Goal: Check status

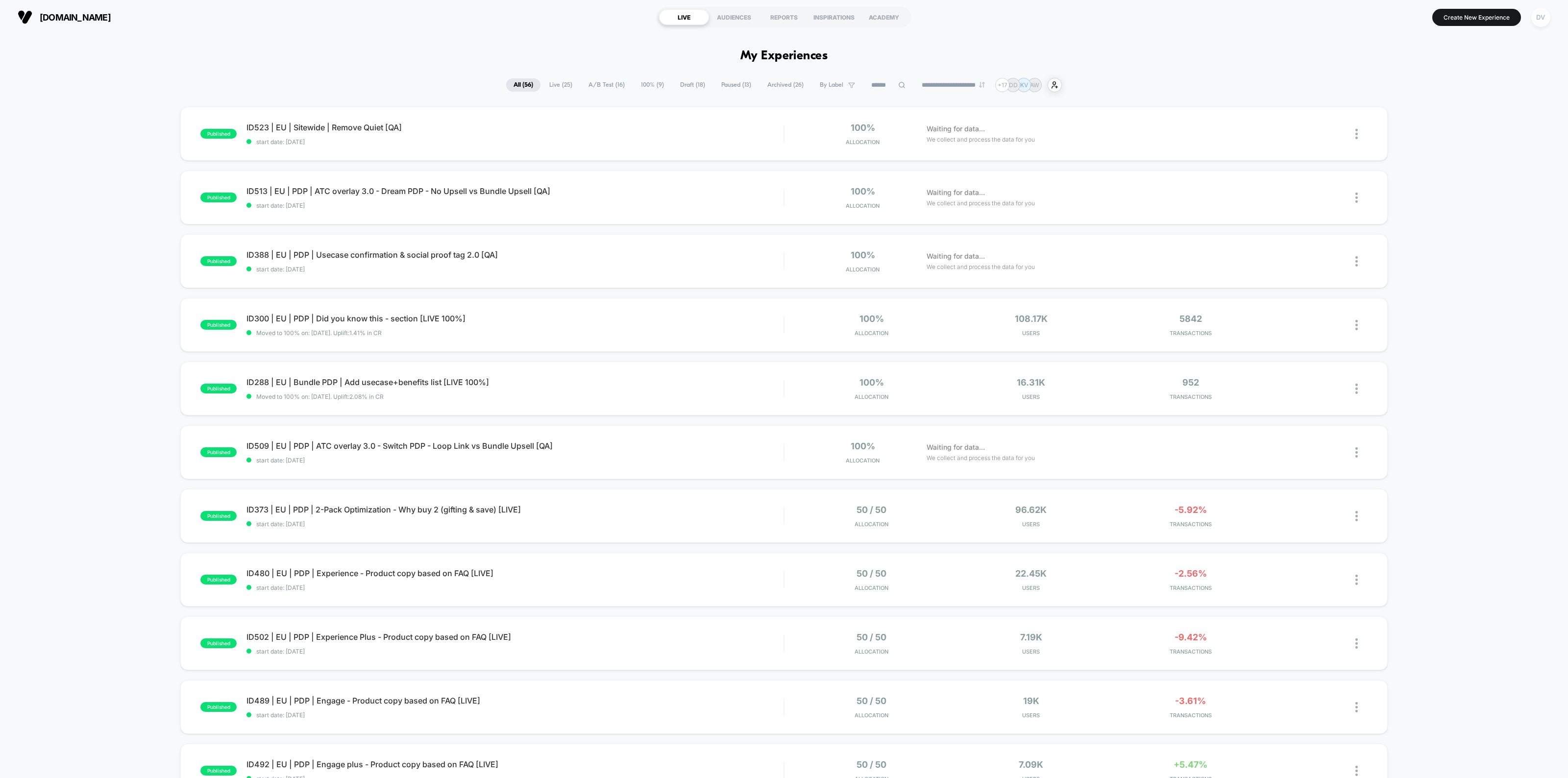
click at [1547, 19] on div "DV" at bounding box center [1541, 17] width 19 height 19
click at [1454, 82] on span "Connected Stores" at bounding box center [1521, 84] width 195 height 8
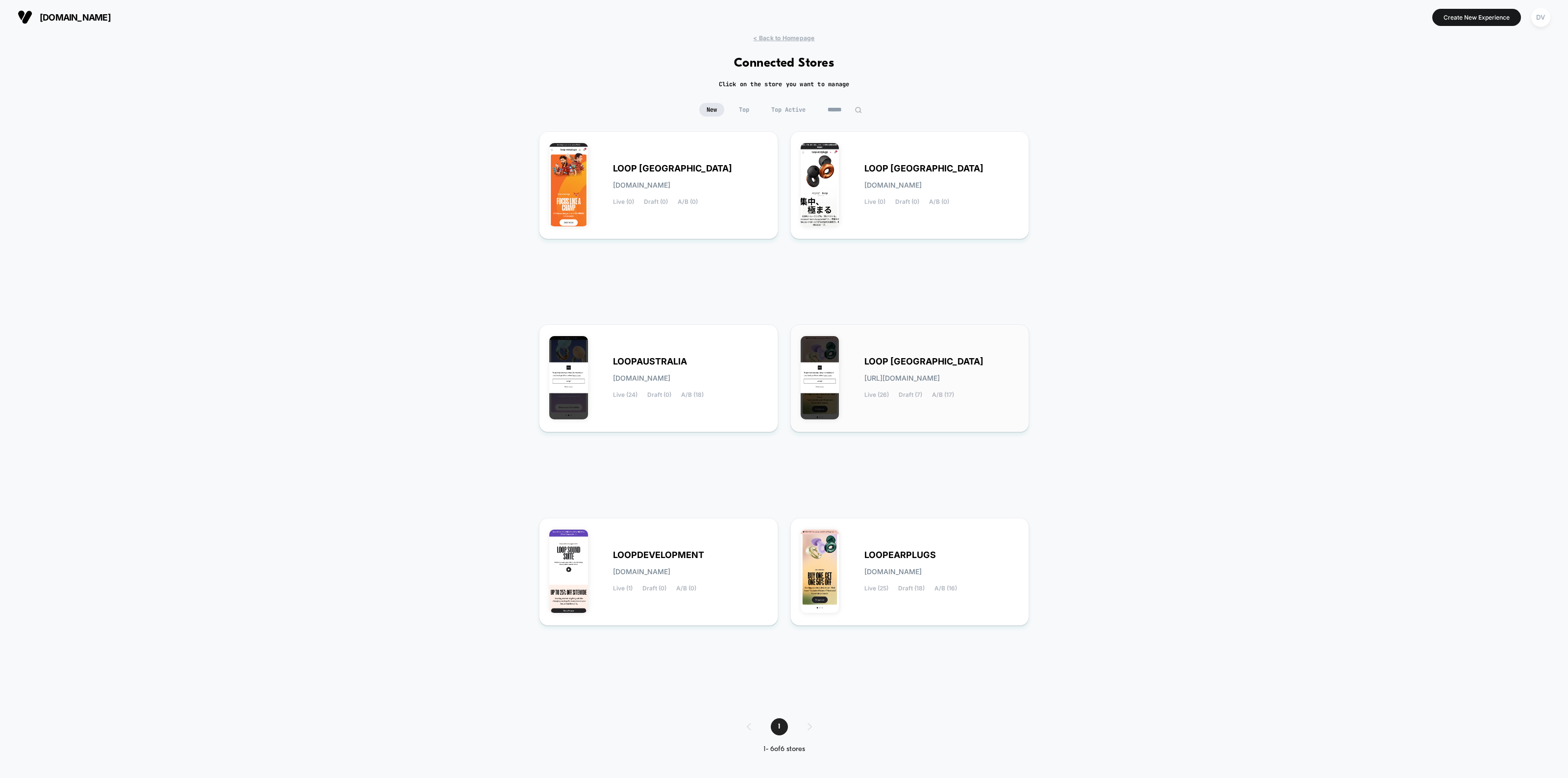
click at [888, 358] on span "LOOP [GEOGRAPHIC_DATA]" at bounding box center [924, 361] width 119 height 7
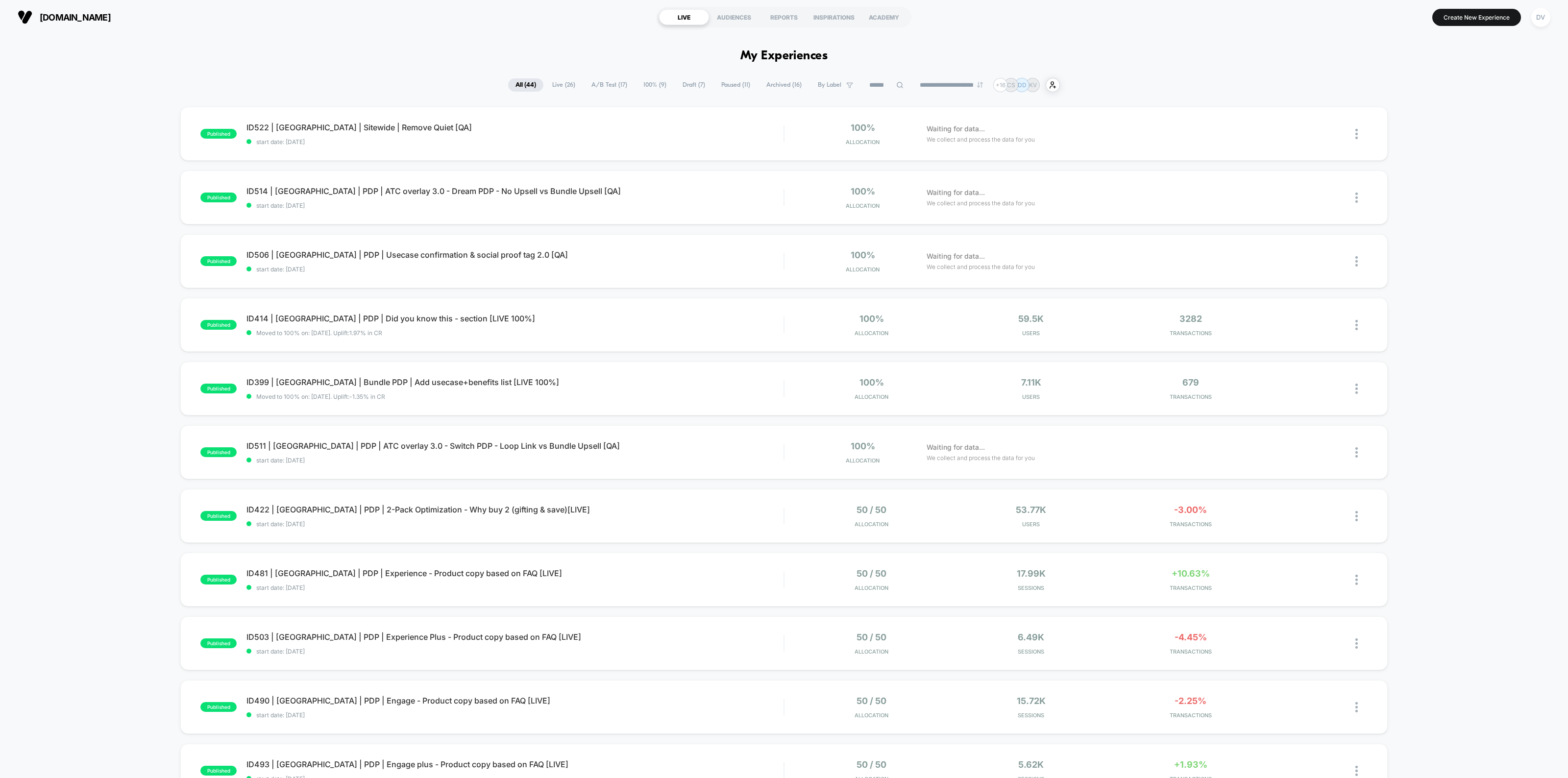
click at [898, 83] on div at bounding box center [886, 85] width 49 height 12
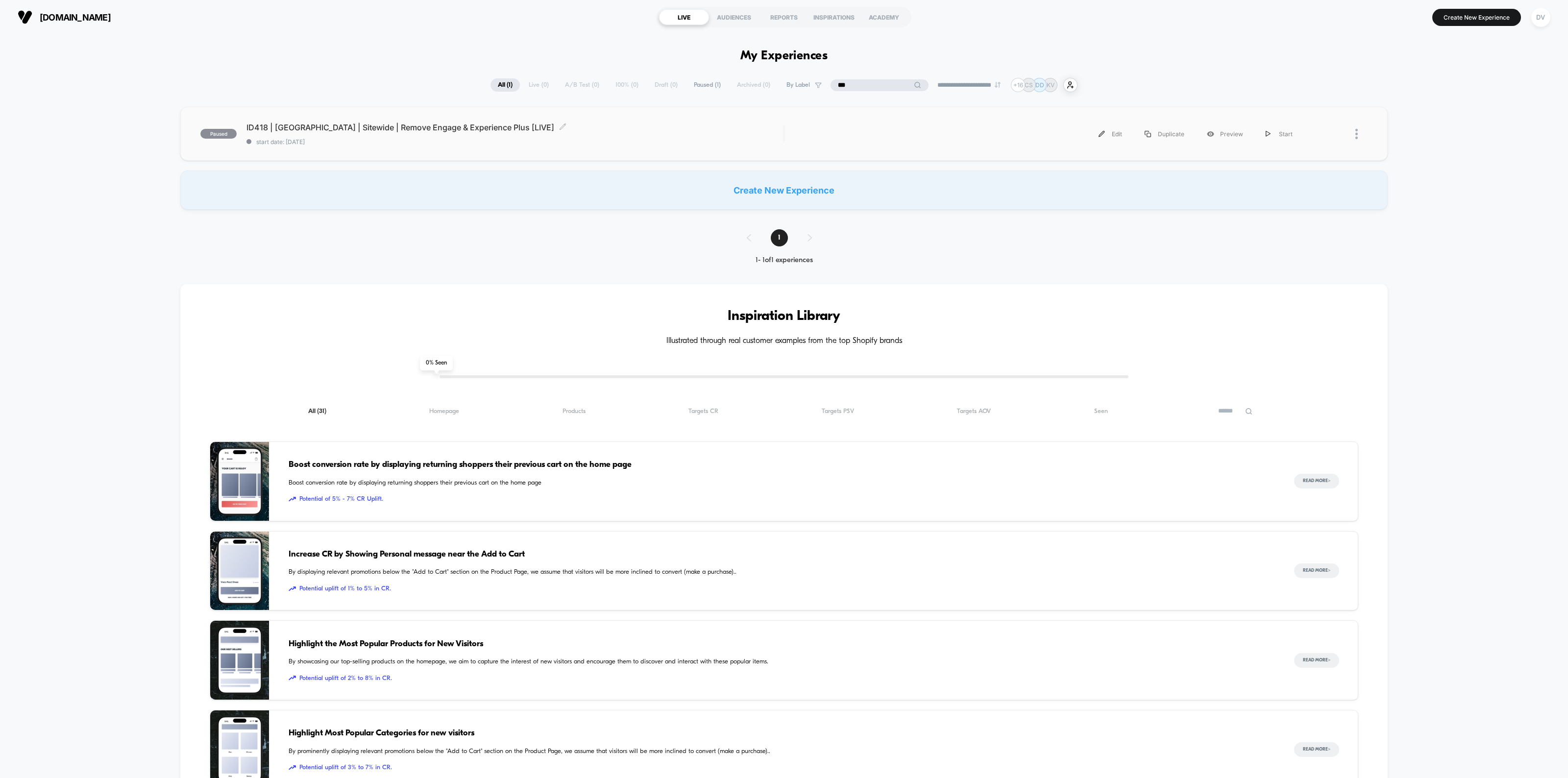
type input "***"
click at [414, 135] on div "ID418 | [GEOGRAPHIC_DATA] | Sitewide | Remove Engage & Experience Plus [LIVE] C…" at bounding box center [515, 134] width 537 height 23
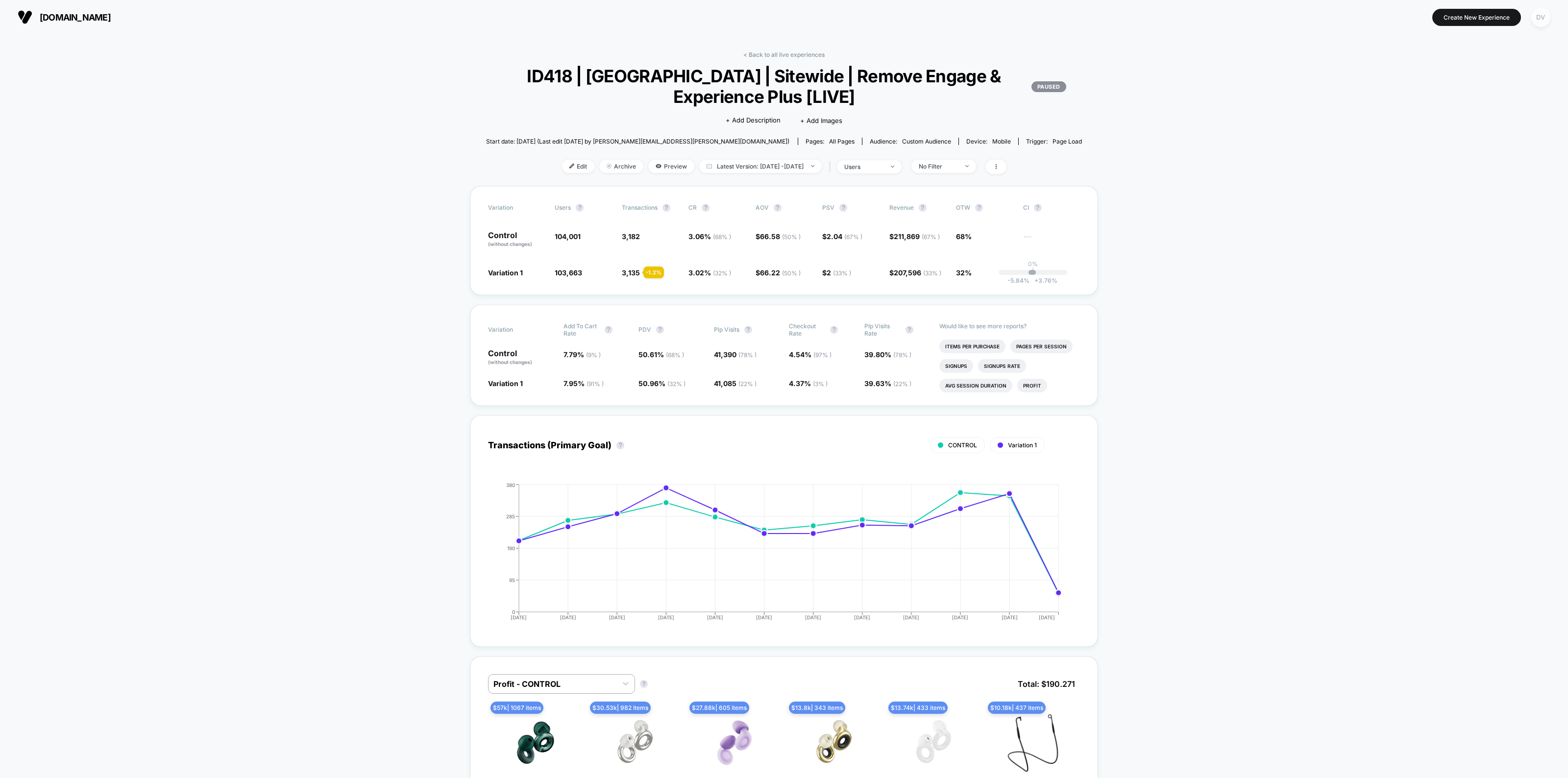
click at [1544, 16] on div "DV" at bounding box center [1541, 17] width 19 height 19
click at [1454, 224] on span "Integrations" at bounding box center [1529, 222] width 177 height 8
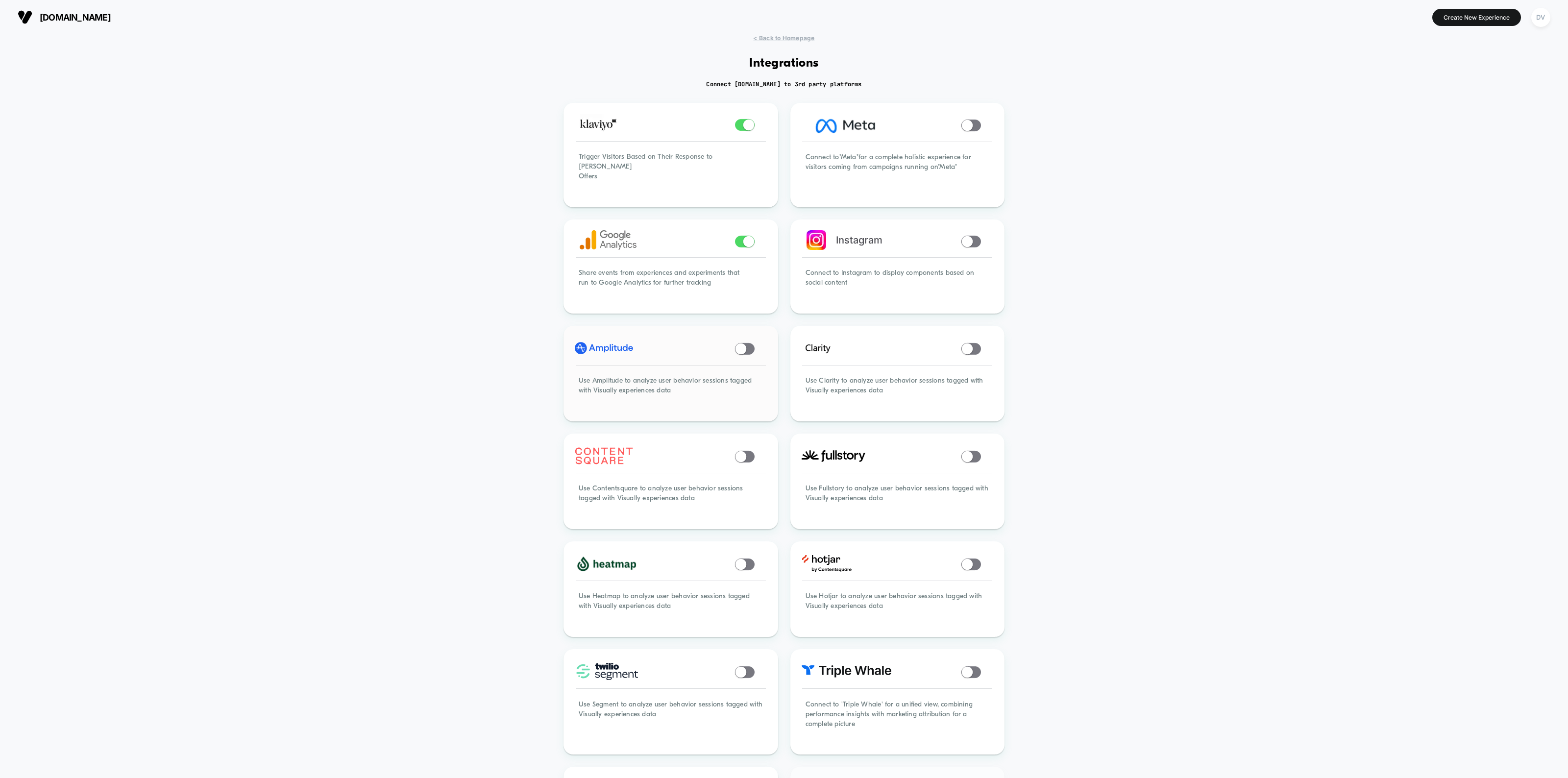
click at [743, 343] on span at bounding box center [745, 349] width 19 height 12
click at [1539, 15] on div "DV" at bounding box center [1541, 17] width 19 height 19
click at [1461, 84] on span "Connected Stores" at bounding box center [1521, 84] width 195 height 8
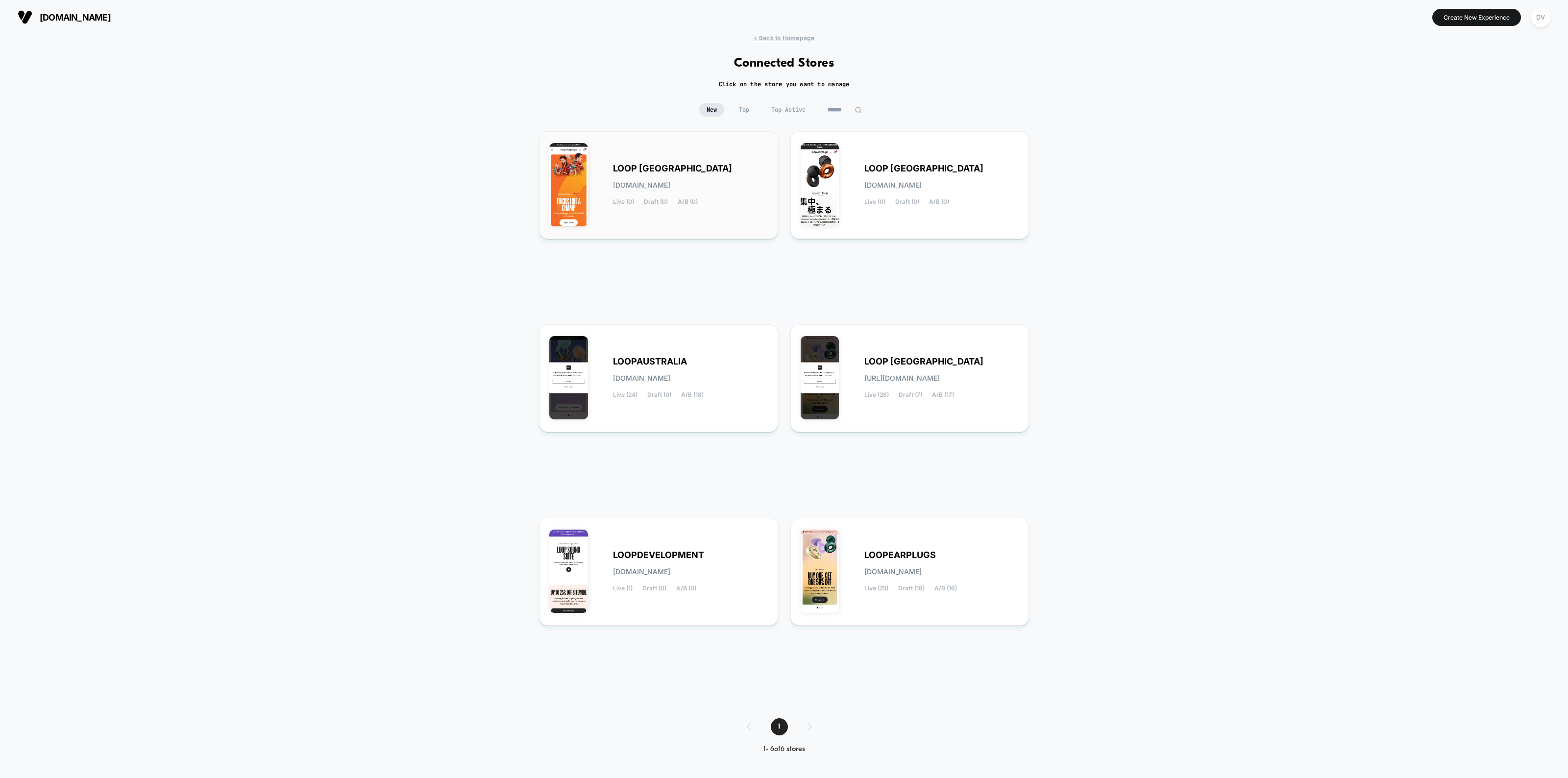
click at [660, 175] on div "LOOP [GEOGRAPHIC_DATA] [DOMAIN_NAME] Live (0) Draft (0) A/B (0)" at bounding box center [690, 185] width 155 height 40
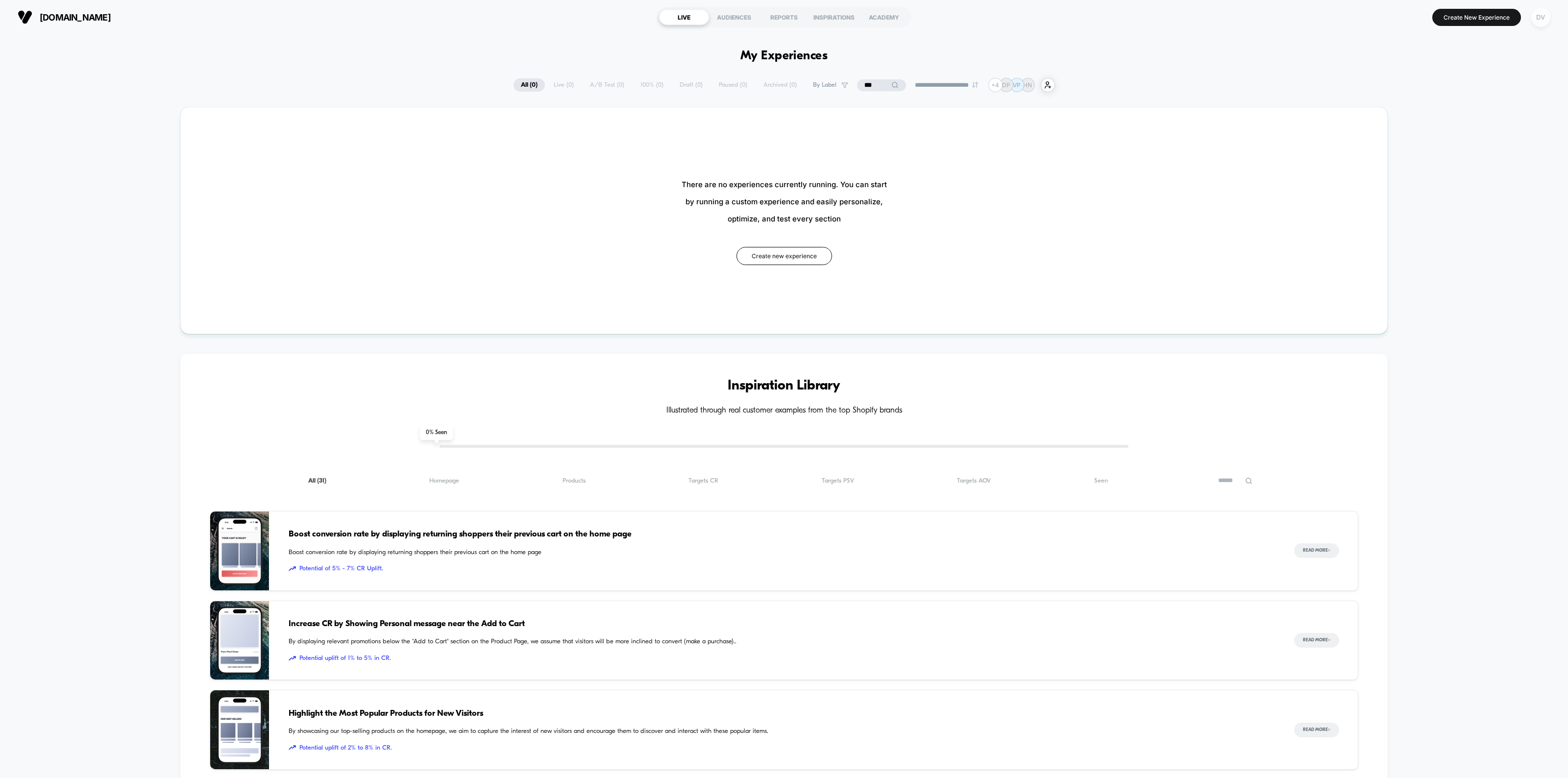
click at [1544, 14] on div "DV" at bounding box center [1541, 17] width 19 height 19
click at [1449, 223] on span "Integrations" at bounding box center [1529, 222] width 177 height 8
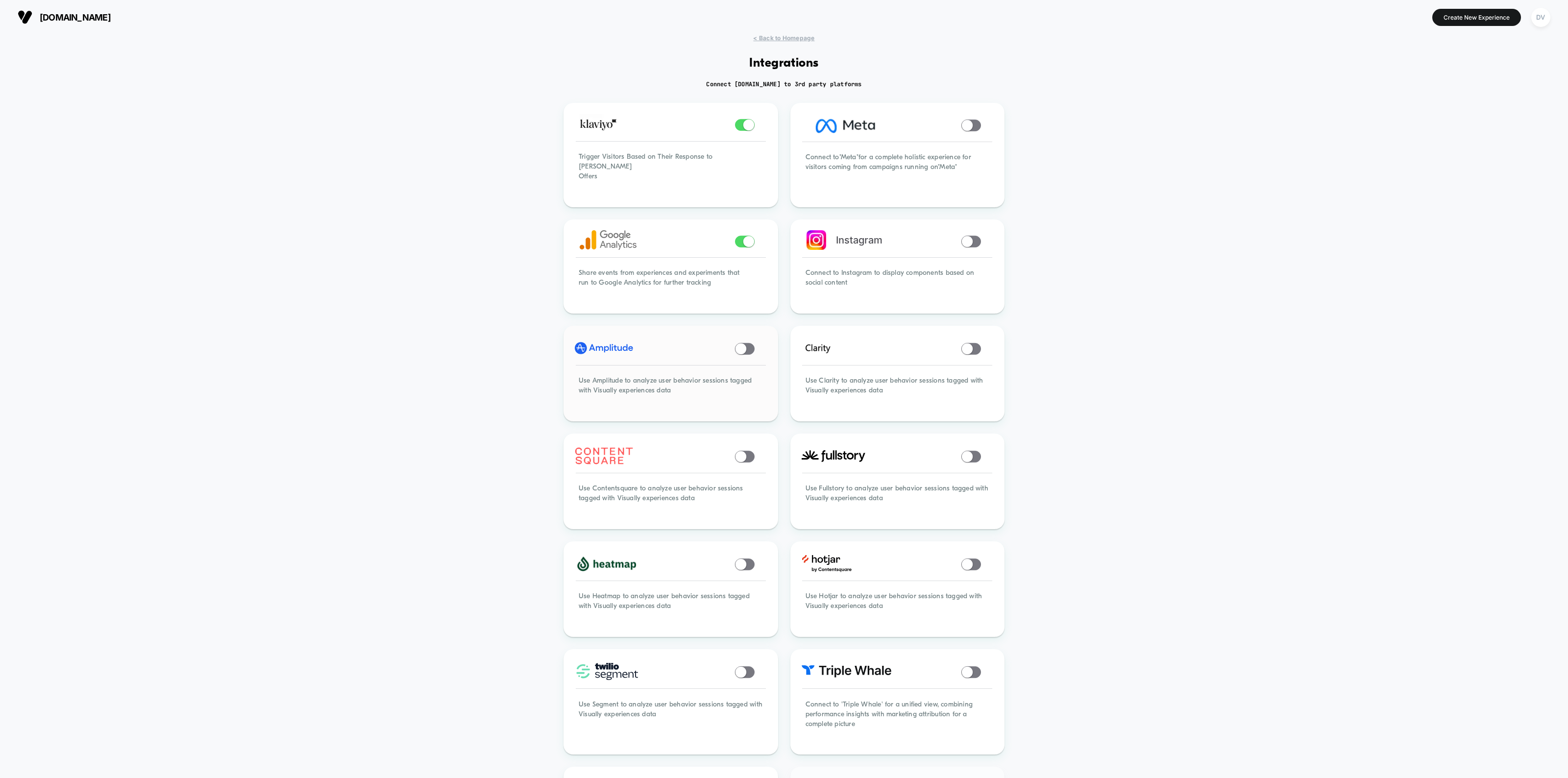
click at [745, 343] on span at bounding box center [741, 349] width 11 height 11
click at [1544, 16] on div "DV" at bounding box center [1541, 17] width 19 height 19
click at [1464, 83] on span "Connected Stores" at bounding box center [1521, 84] width 195 height 8
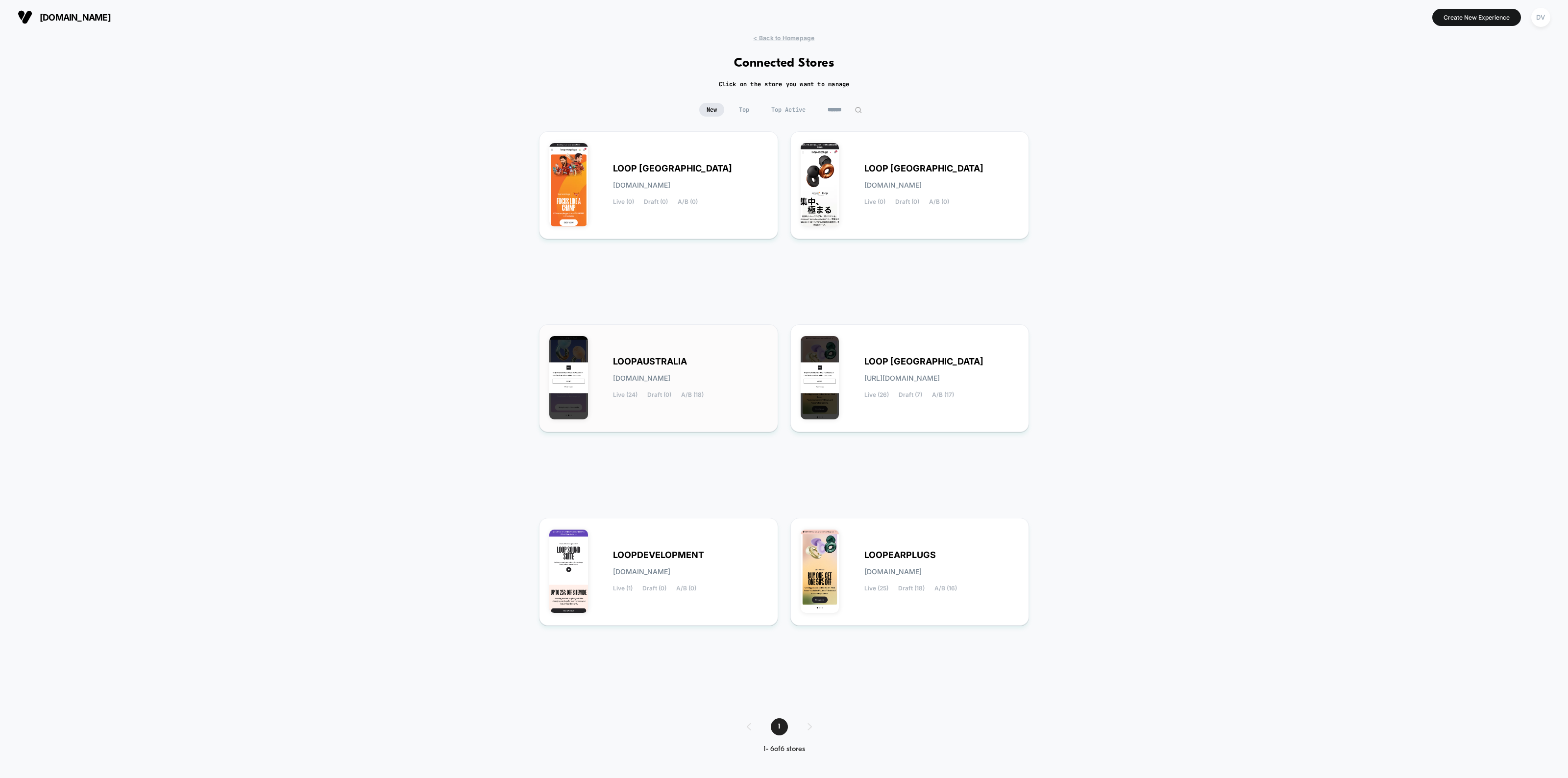
click at [673, 373] on div "LOOPAUSTRALIA [DOMAIN_NAME] Live (24) Draft (0) A/B (18)" at bounding box center [690, 378] width 155 height 40
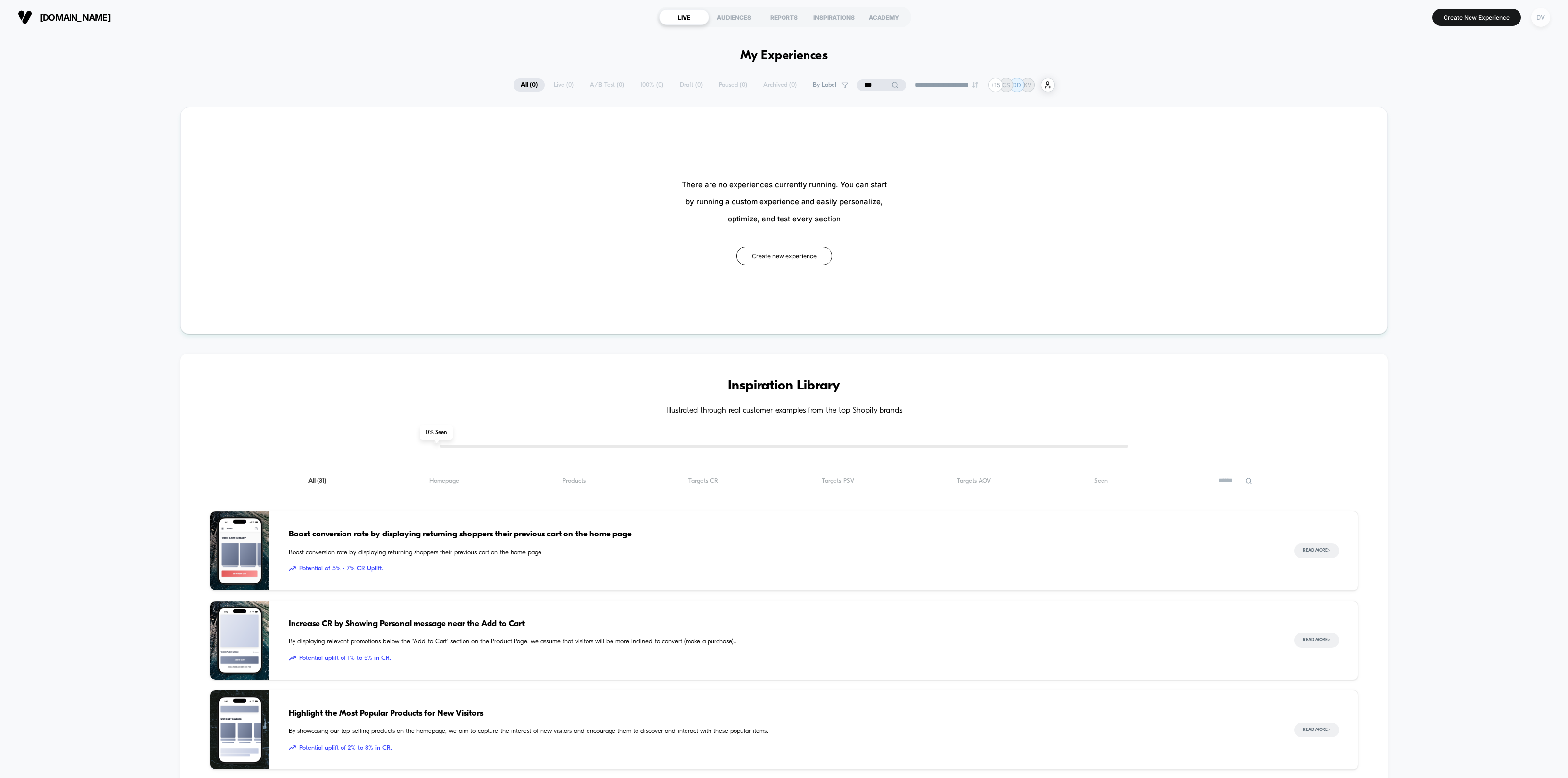
click at [1540, 19] on div "DV" at bounding box center [1541, 17] width 19 height 19
click at [1456, 223] on span "Integrations" at bounding box center [1529, 222] width 177 height 8
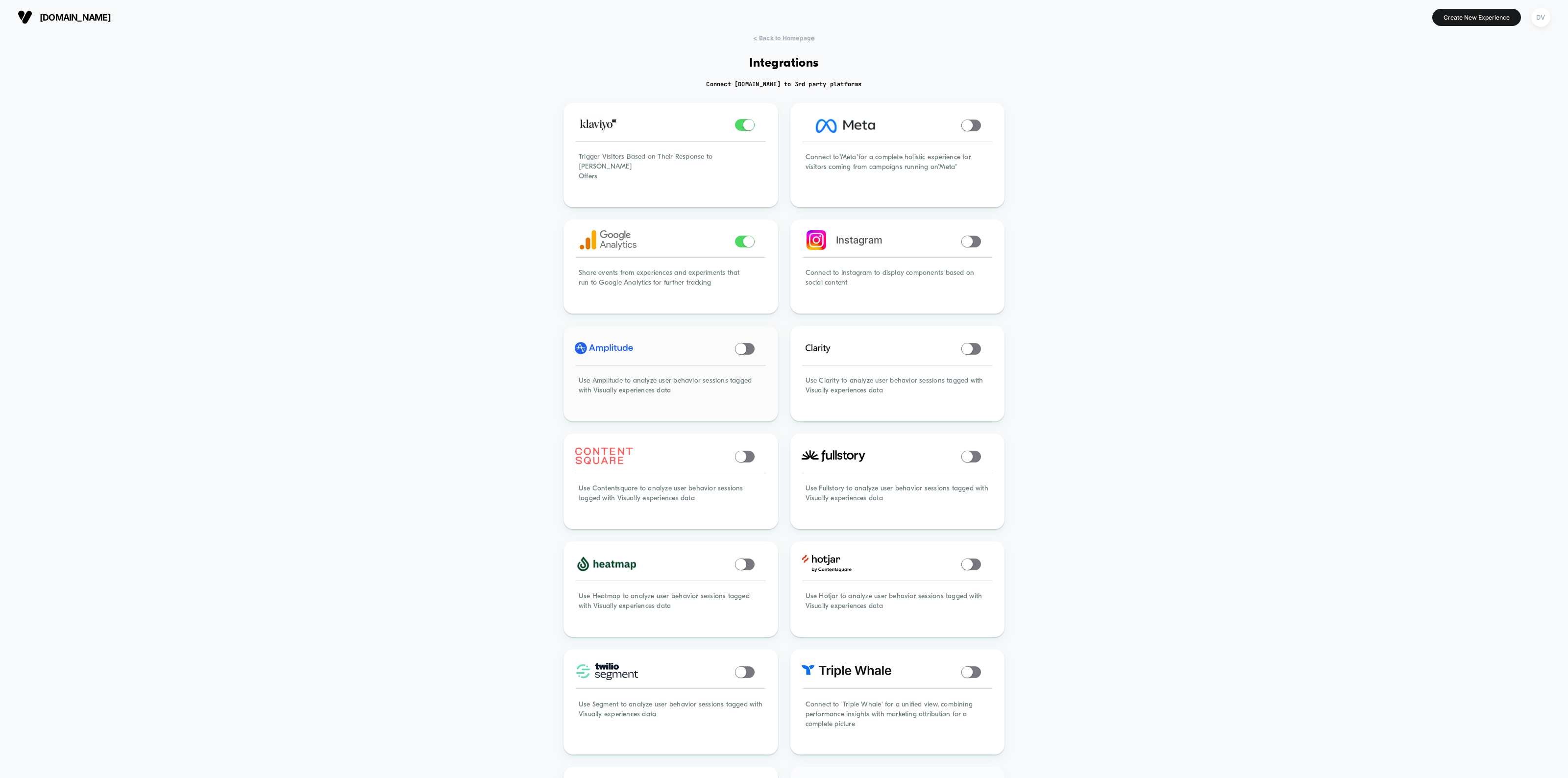
click at [744, 329] on div at bounding box center [671, 349] width 212 height 43
click at [751, 343] on div at bounding box center [671, 349] width 212 height 43
click at [746, 343] on span at bounding box center [745, 349] width 19 height 12
drag, startPoint x: 1145, startPoint y: 214, endPoint x: 1162, endPoint y: 194, distance: 26.2
click at [1155, 202] on div "< Back to Homepage Integrations Connect [DOMAIN_NAME] to 3rd party platforms Tr…" at bounding box center [784, 614] width 1568 height 1160
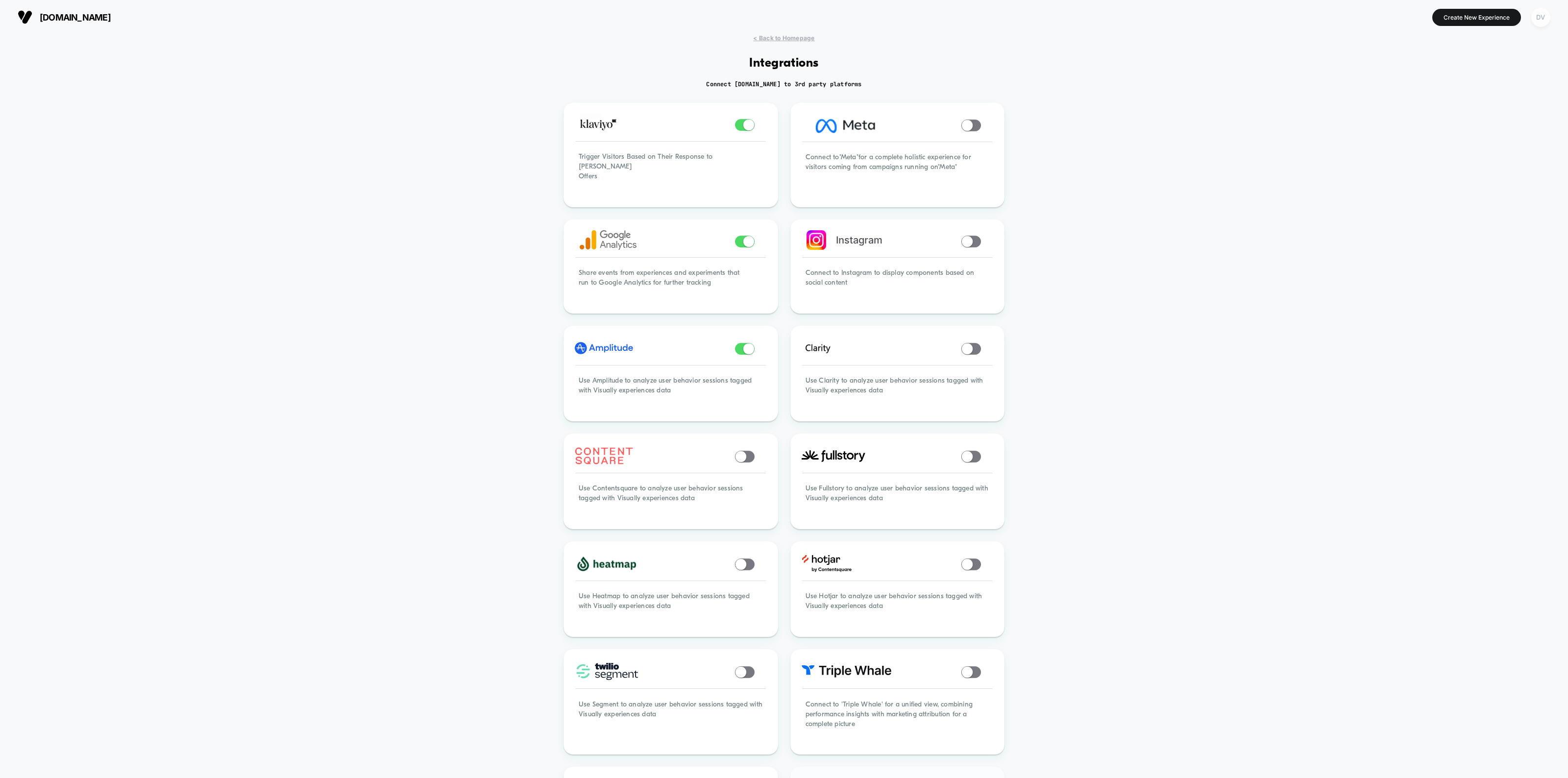
click at [1538, 16] on div "DV" at bounding box center [1541, 17] width 19 height 19
click at [1452, 223] on span "Integrations" at bounding box center [1529, 222] width 177 height 8
drag, startPoint x: 1231, startPoint y: 158, endPoint x: 1272, endPoint y: 137, distance: 46.1
click at [1250, 147] on div "< Back to Homepage Integrations Connect [DOMAIN_NAME] to 3rd party platforms Tr…" at bounding box center [784, 614] width 1568 height 1160
click at [1535, 17] on div "DV" at bounding box center [1541, 17] width 19 height 19
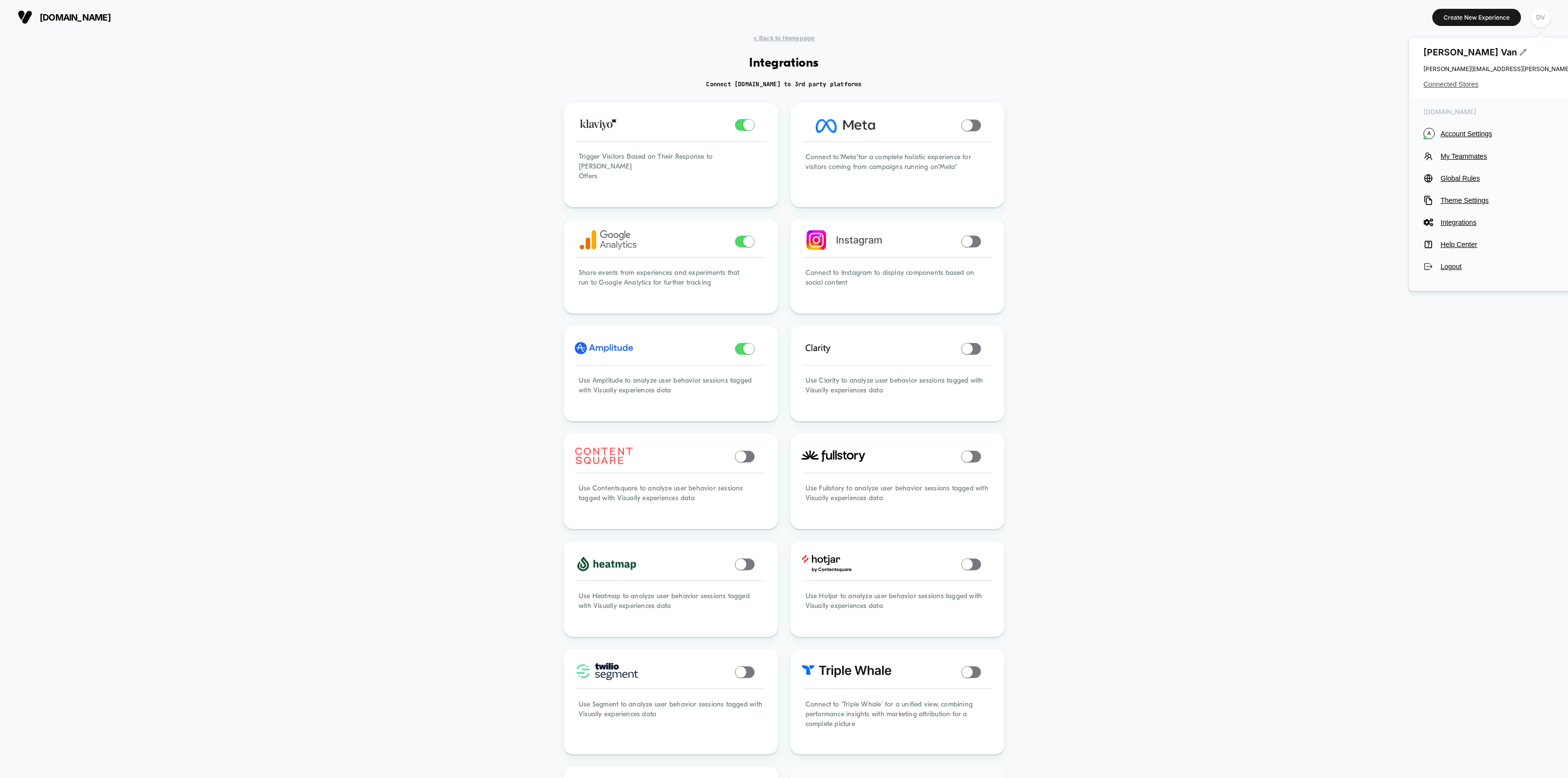
click at [1454, 84] on span "Connected Stores" at bounding box center [1521, 84] width 195 height 8
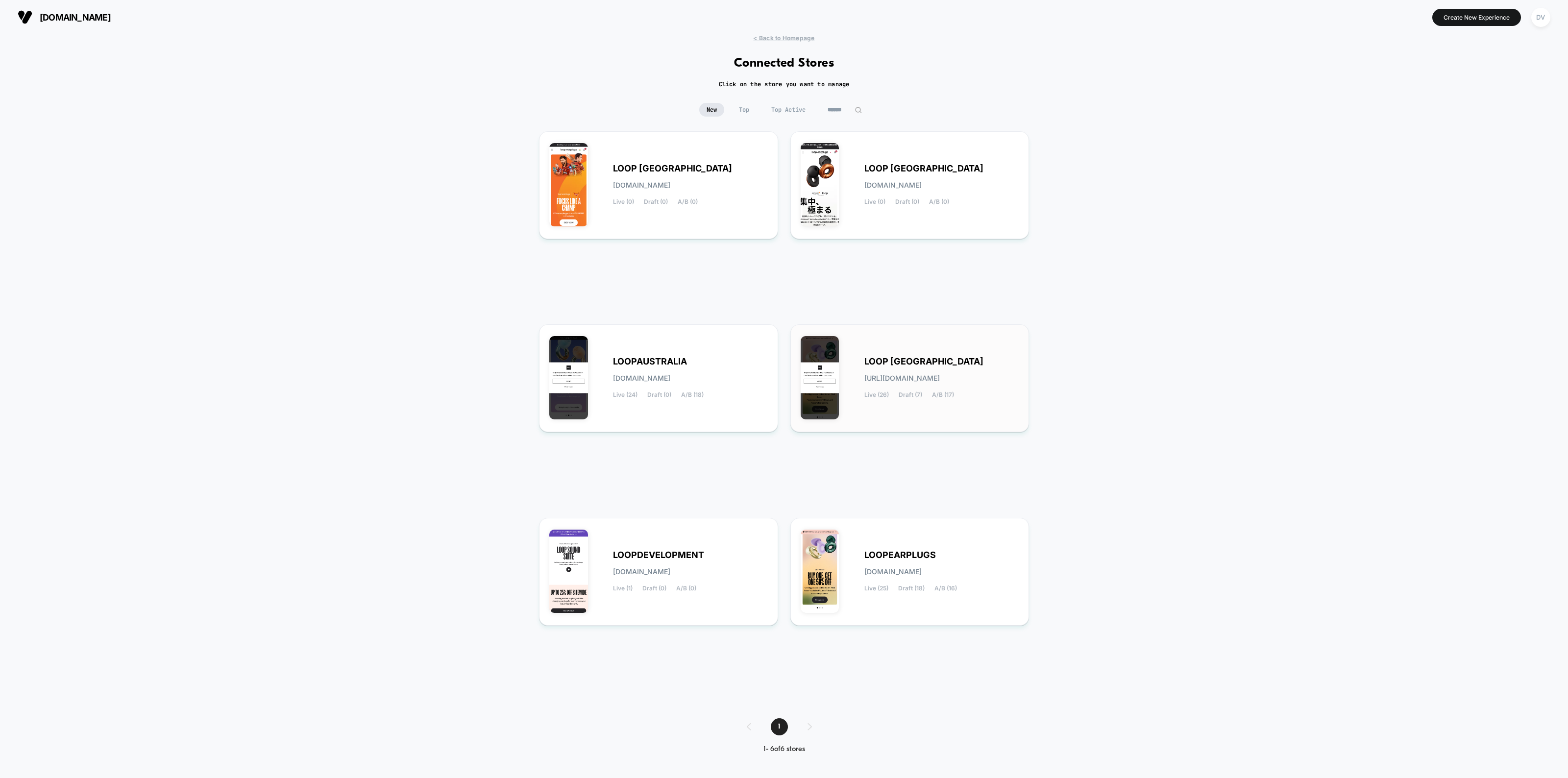
click at [912, 363] on span "LOOP [GEOGRAPHIC_DATA]" at bounding box center [924, 361] width 119 height 7
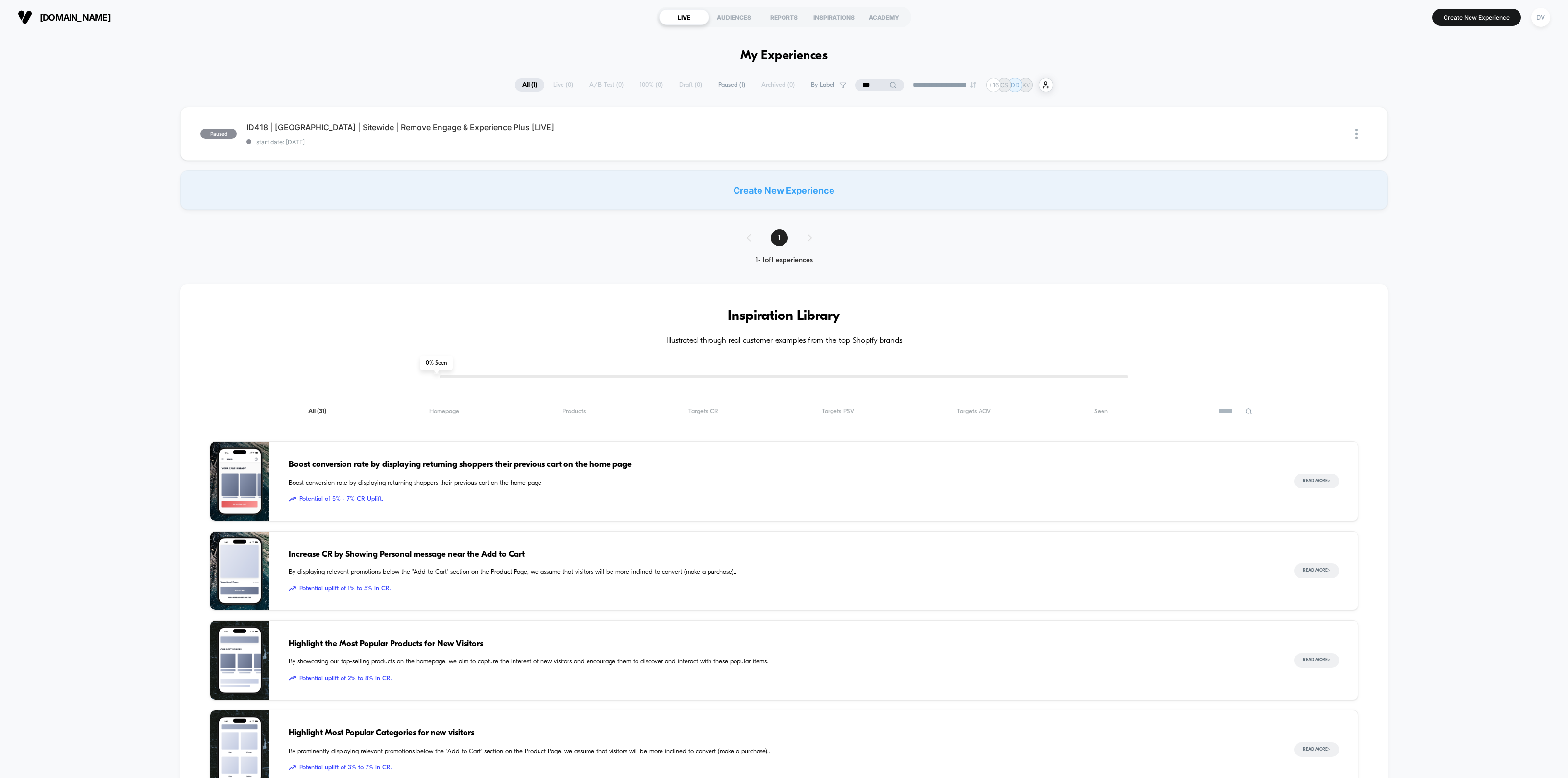
click at [138, 294] on div "Inspiration Library Illustrated through real customer examples from the top Sho…" at bounding box center [784, 668] width 1568 height 808
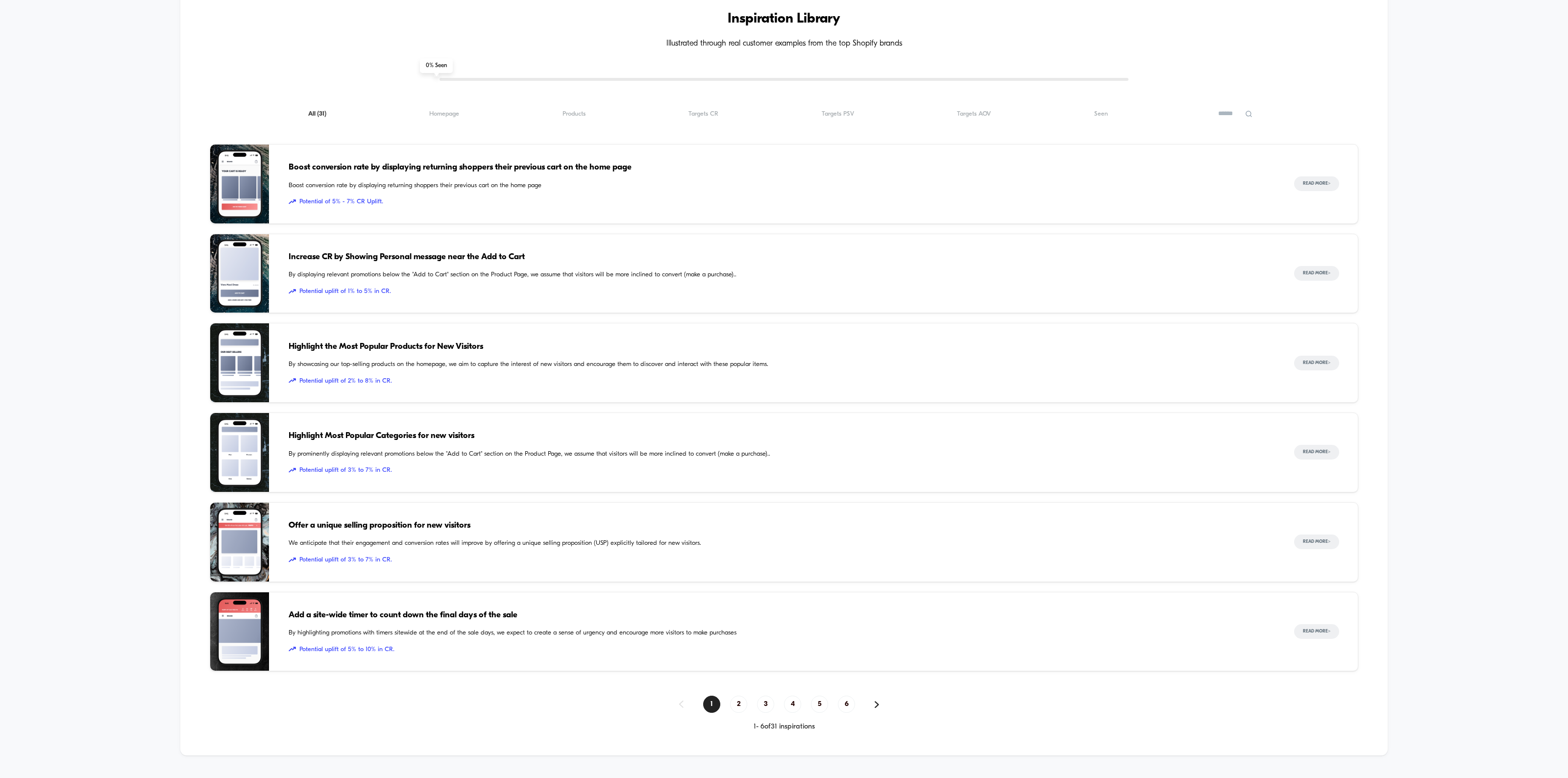
scroll to position [306, 0]
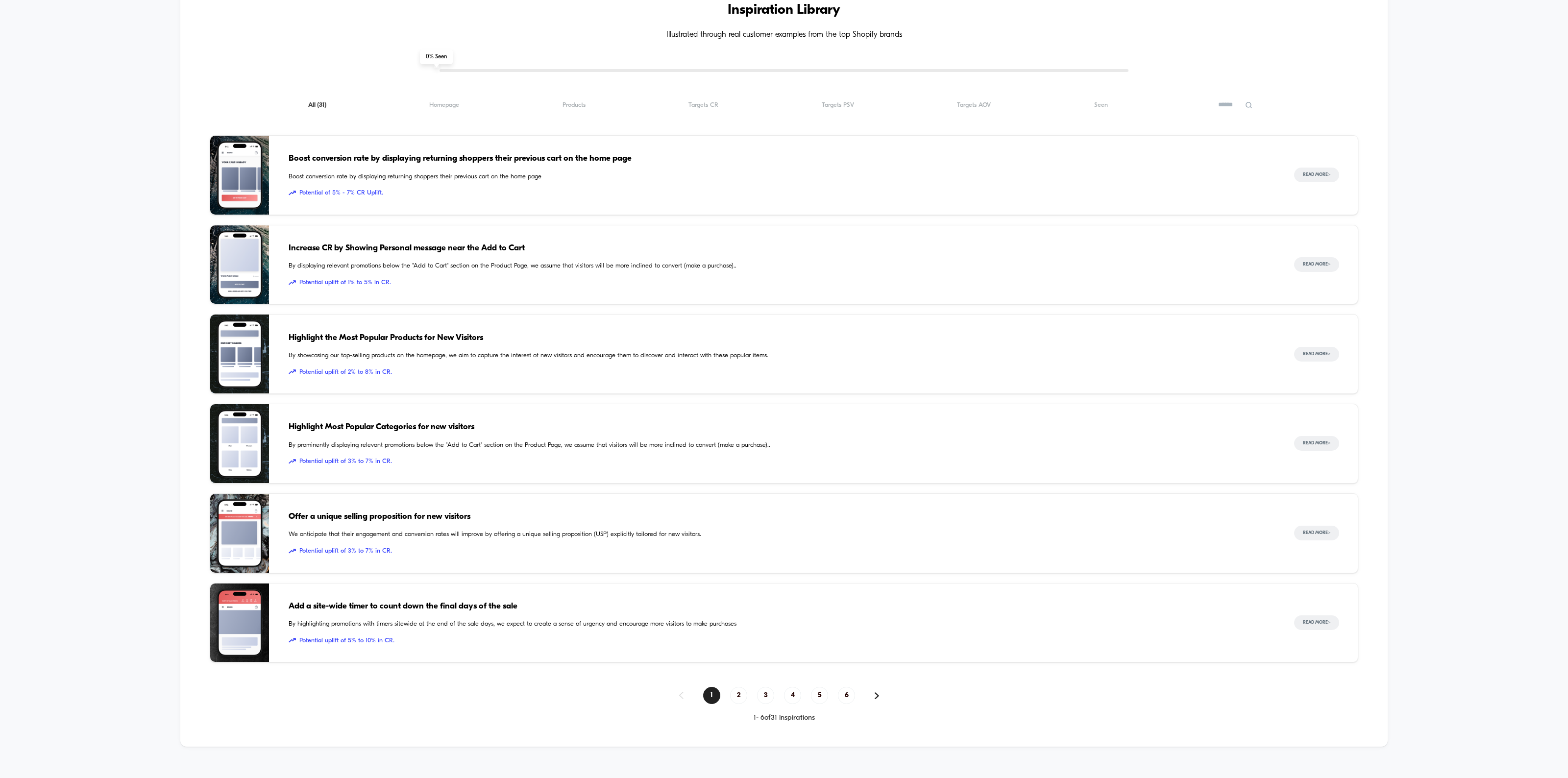
click at [1477, 167] on div "Inspiration Library Illustrated through real customer examples from the top Sho…" at bounding box center [784, 362] width 1568 height 808
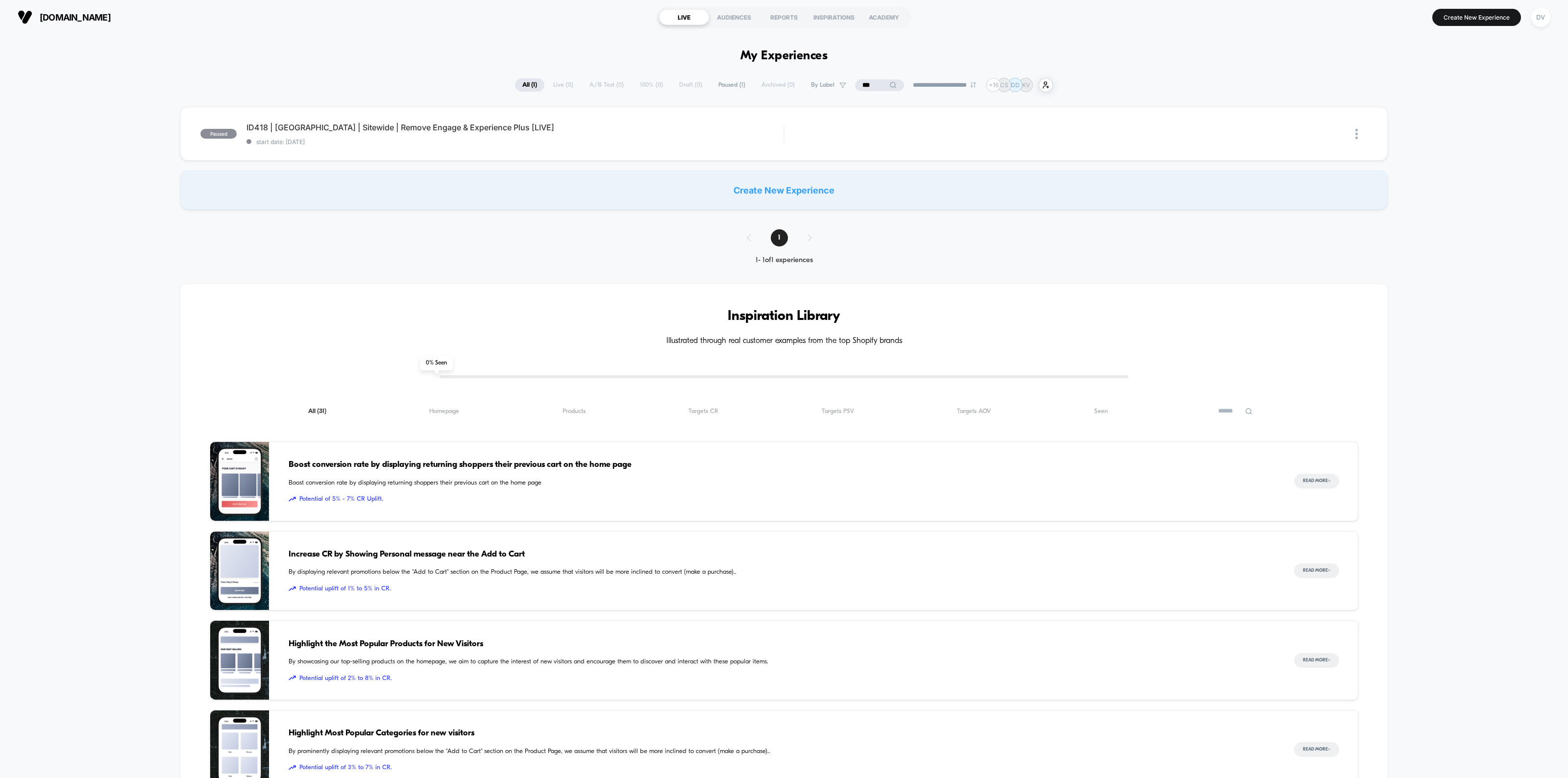
click at [576, 19] on section "LIVE AUDIENCES REPORTS INSPIRATIONS ACADEMY" at bounding box center [784, 17] width 508 height 24
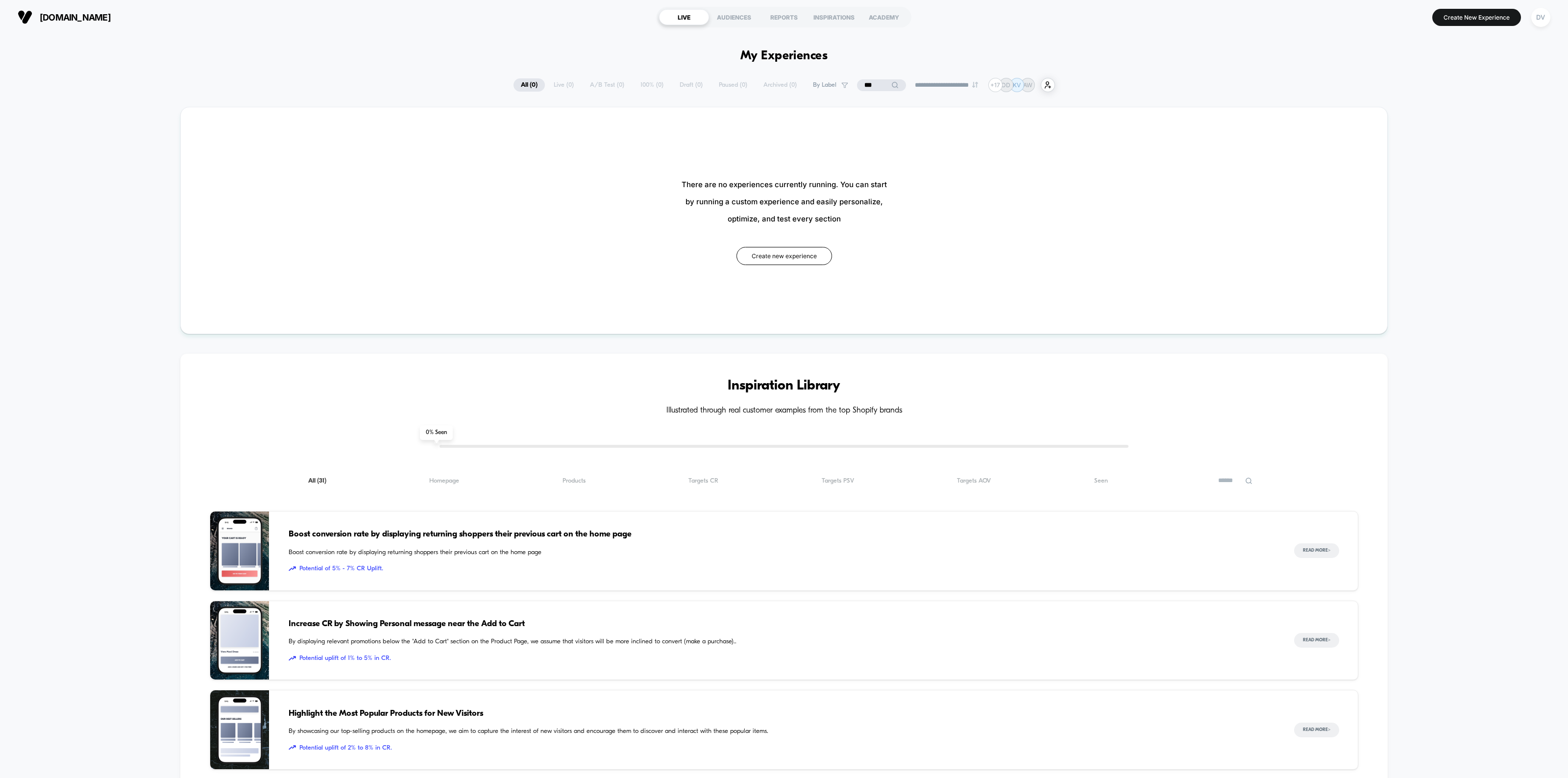
click at [877, 84] on input "***" at bounding box center [881, 85] width 49 height 12
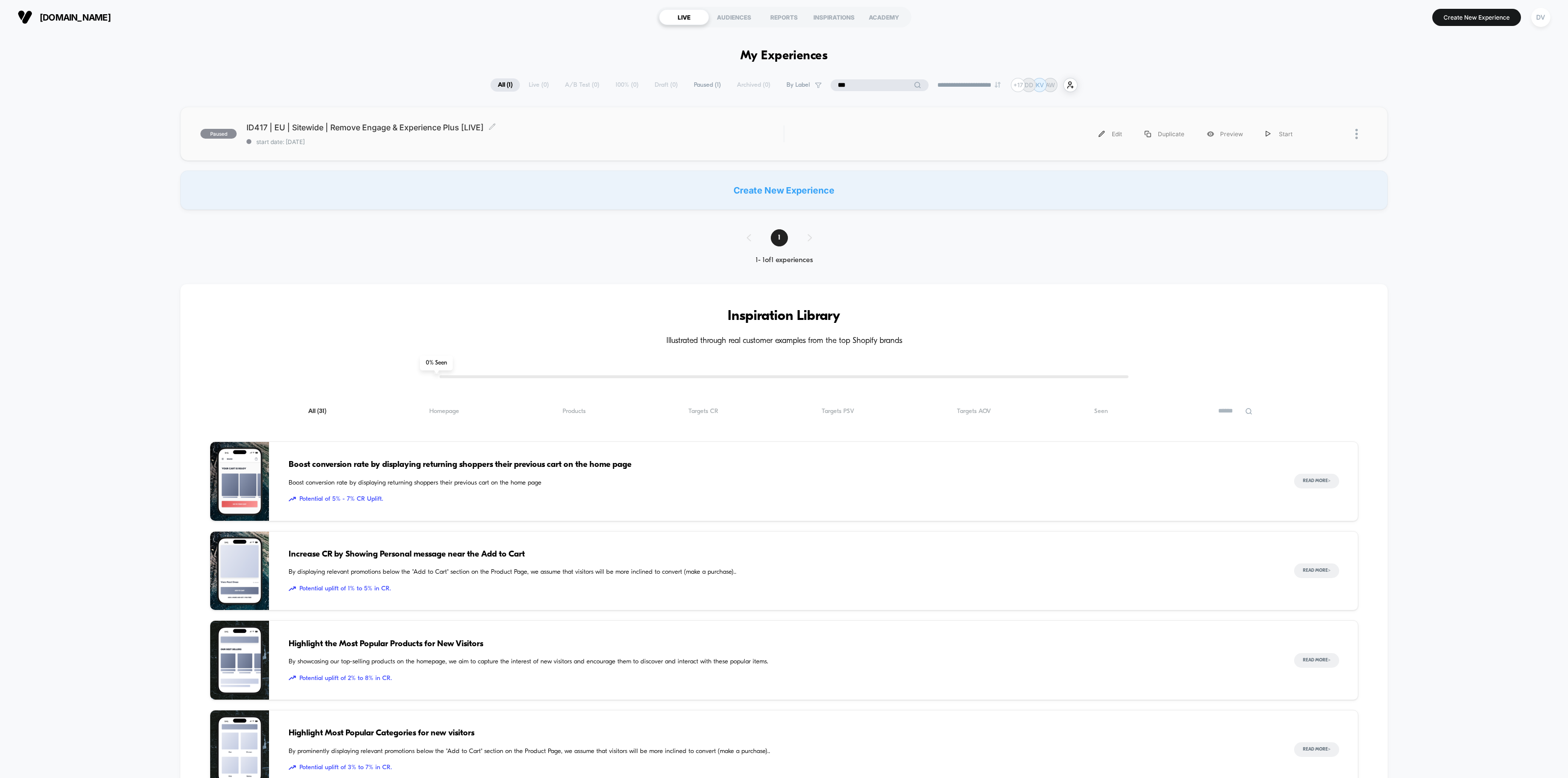
type input "***"
click at [335, 132] on div "ID417 | EU | Sitewide | Remove Engage & Experience Plus [LIVE] Click to edit ex…" at bounding box center [515, 134] width 537 height 23
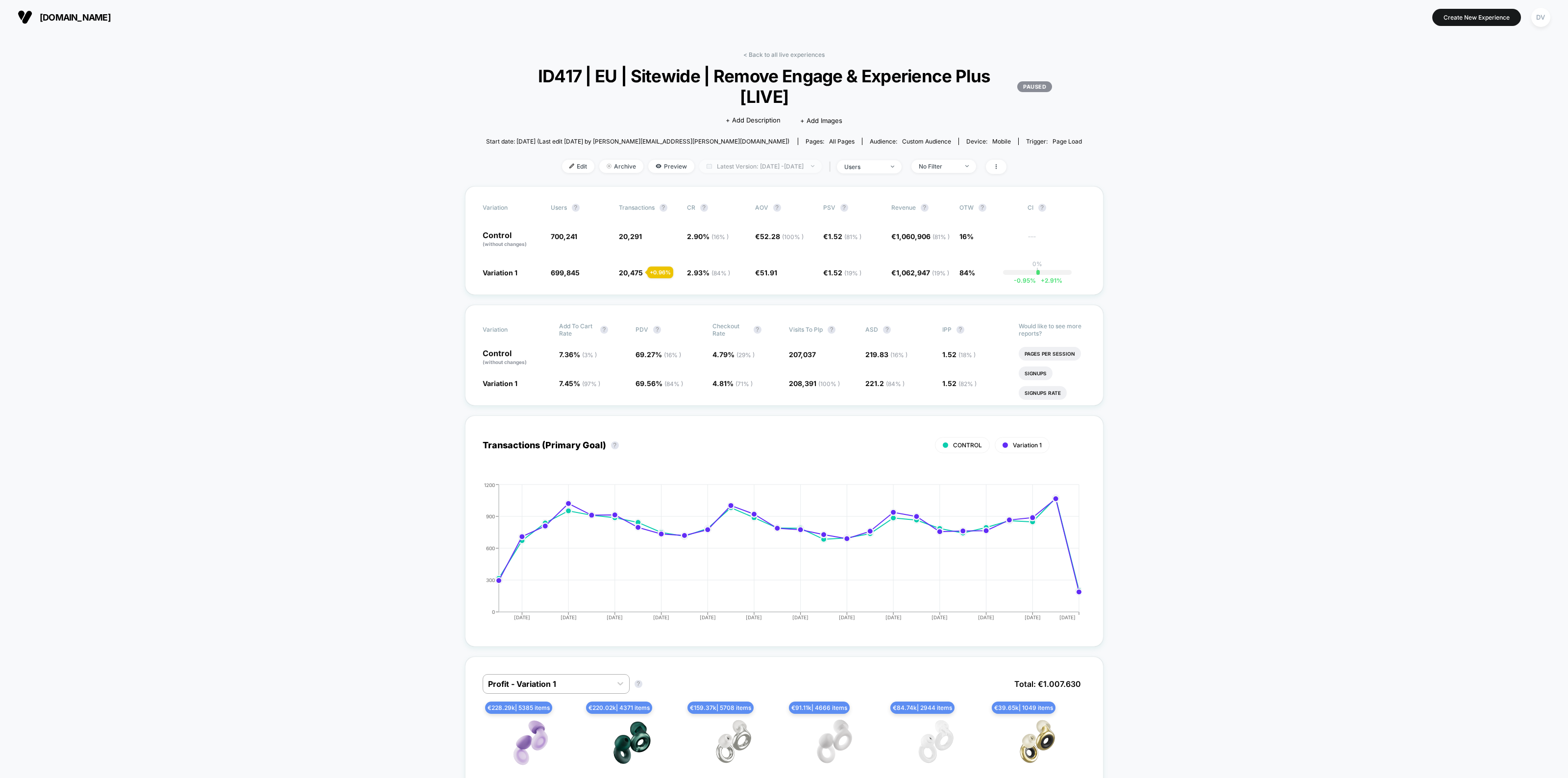
click at [761, 164] on span "Latest Version: Aug 7, 2025 - Sep 23, 2025" at bounding box center [760, 166] width 122 height 13
click at [703, 287] on button "Custom Range" at bounding box center [703, 289] width 52 height 9
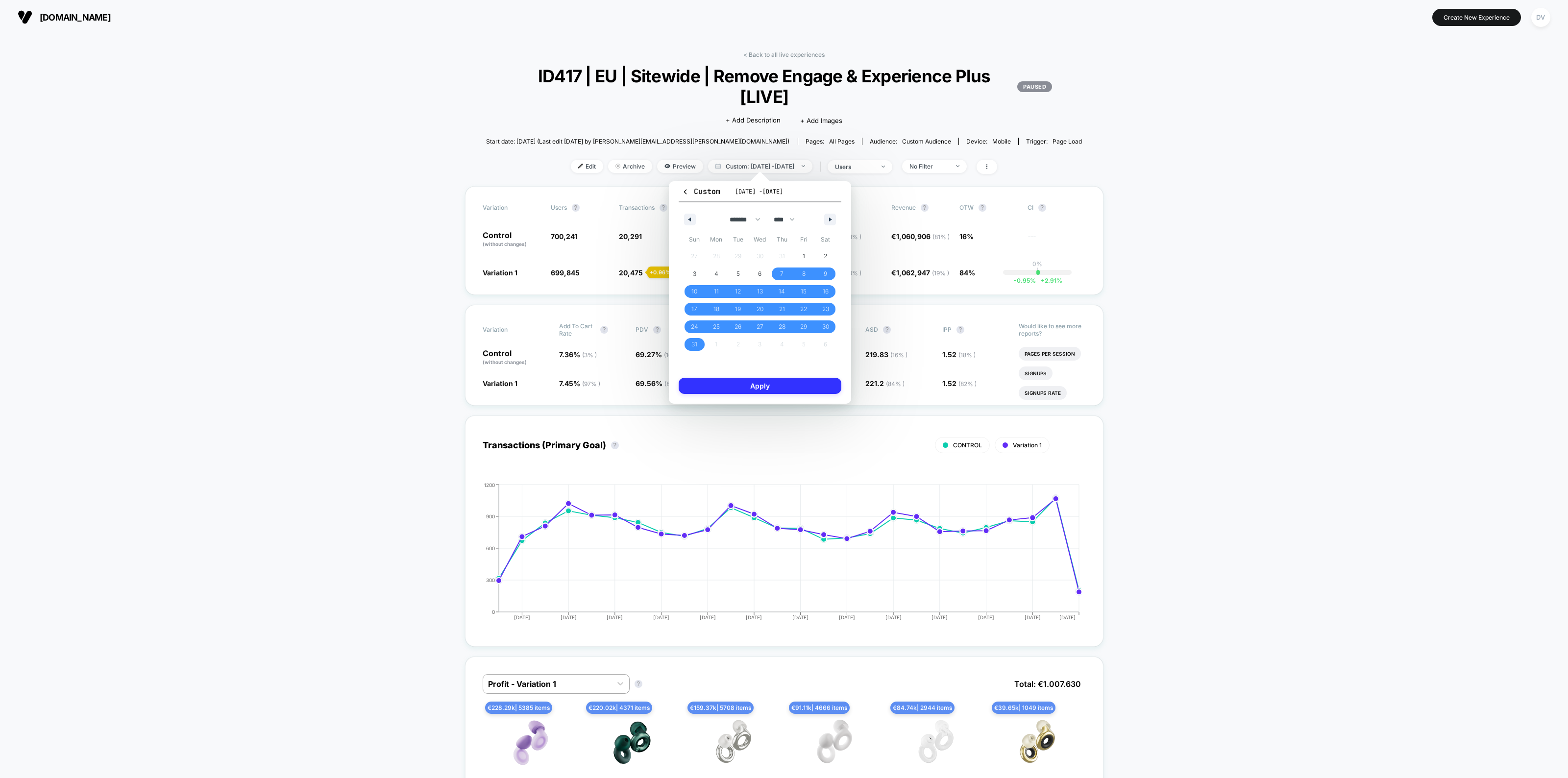
click at [752, 388] on button "Apply" at bounding box center [760, 386] width 163 height 16
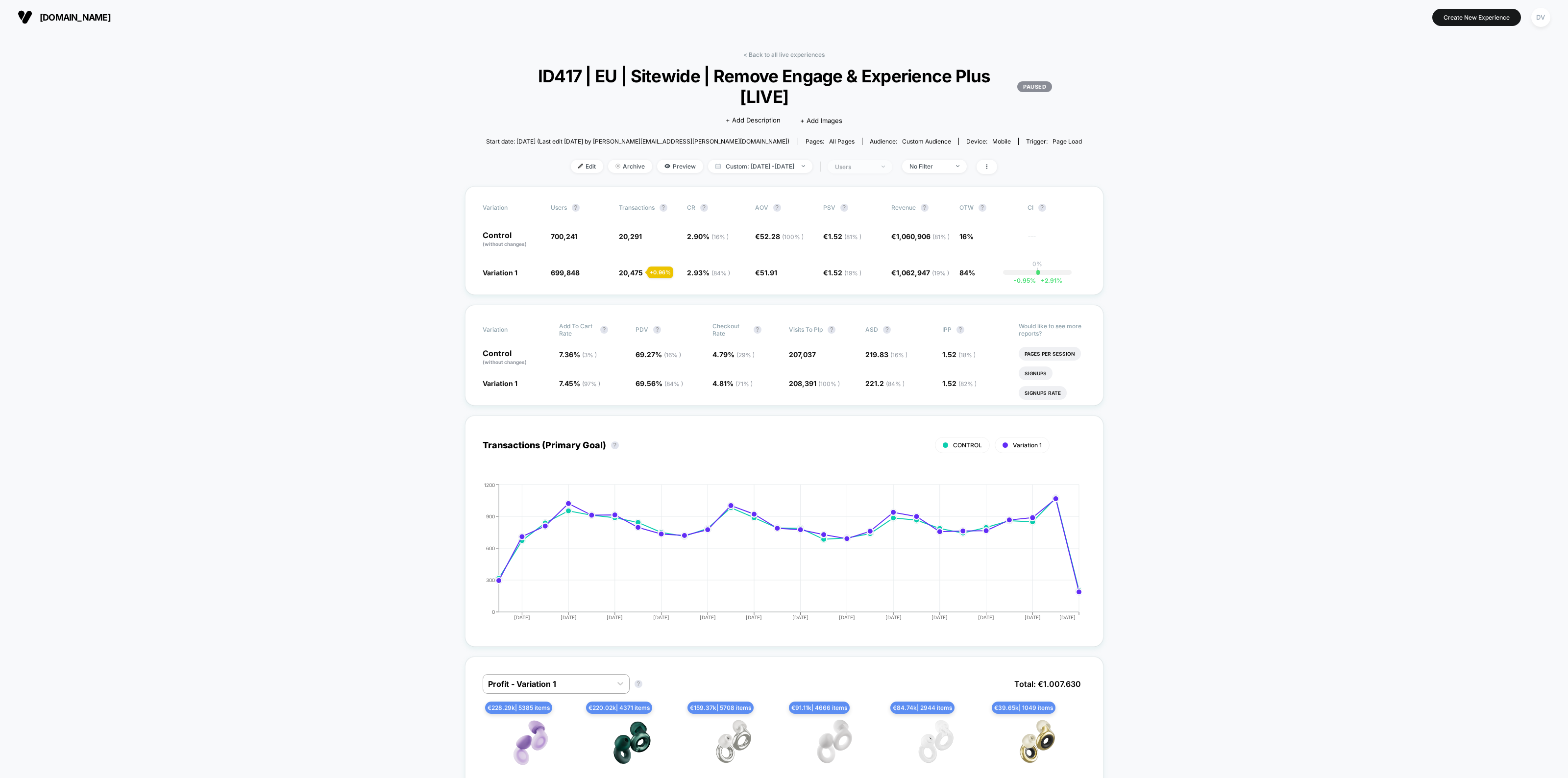
click at [867, 159] on div "< Back to all live experiences ID417 | EU | Sitewide | Remove Engage & Experien…" at bounding box center [785, 119] width 597 height 135
click at [870, 167] on div "users" at bounding box center [855, 167] width 39 height 7
click at [836, 207] on span "Sessions" at bounding box center [841, 203] width 28 height 9
click at [845, 264] on button "Save" at bounding box center [869, 270] width 116 height 16
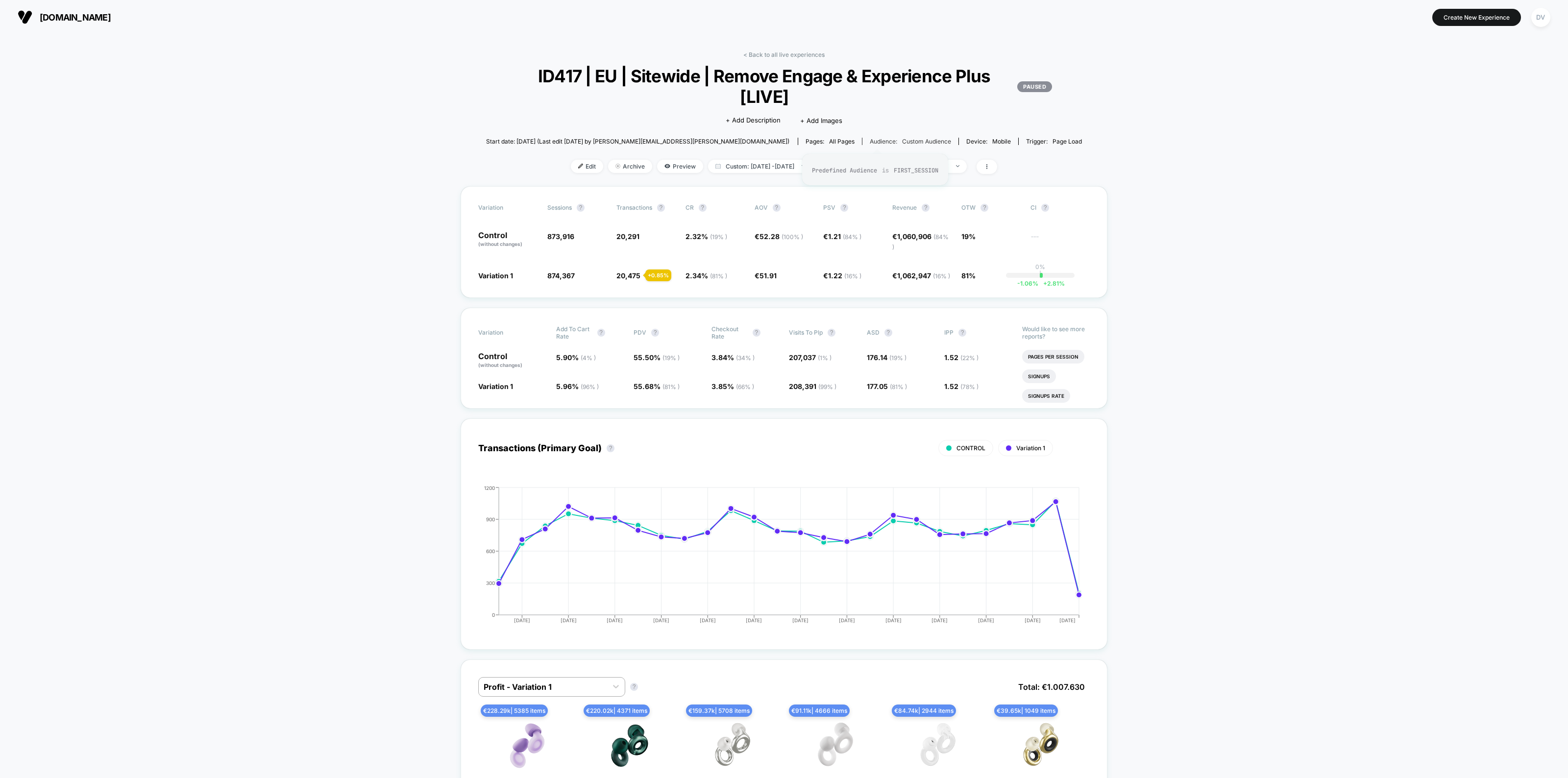
click at [902, 138] on span "Custom Audience" at bounding box center [926, 141] width 49 height 7
click at [797, 164] on span "Custom: Aug 7, 2025 - Sep 23, 2025" at bounding box center [760, 166] width 104 height 13
click at [701, 285] on button "Custom Range" at bounding box center [709, 289] width 63 height 9
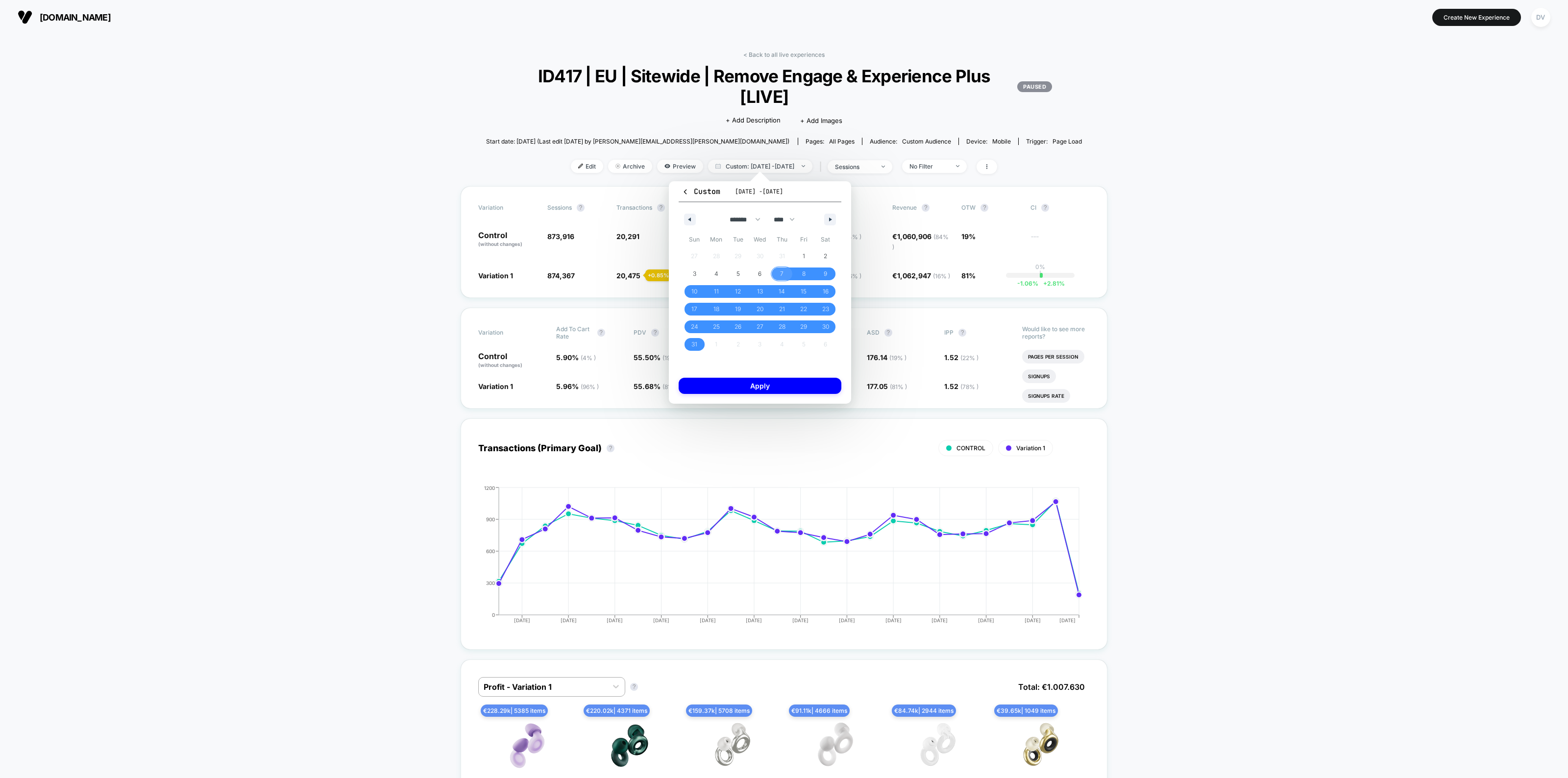
click at [780, 273] on span "7" at bounding box center [782, 274] width 4 height 18
click at [695, 338] on span "31" at bounding box center [695, 344] width 6 height 18
click at [730, 382] on button "Apply" at bounding box center [760, 386] width 163 height 16
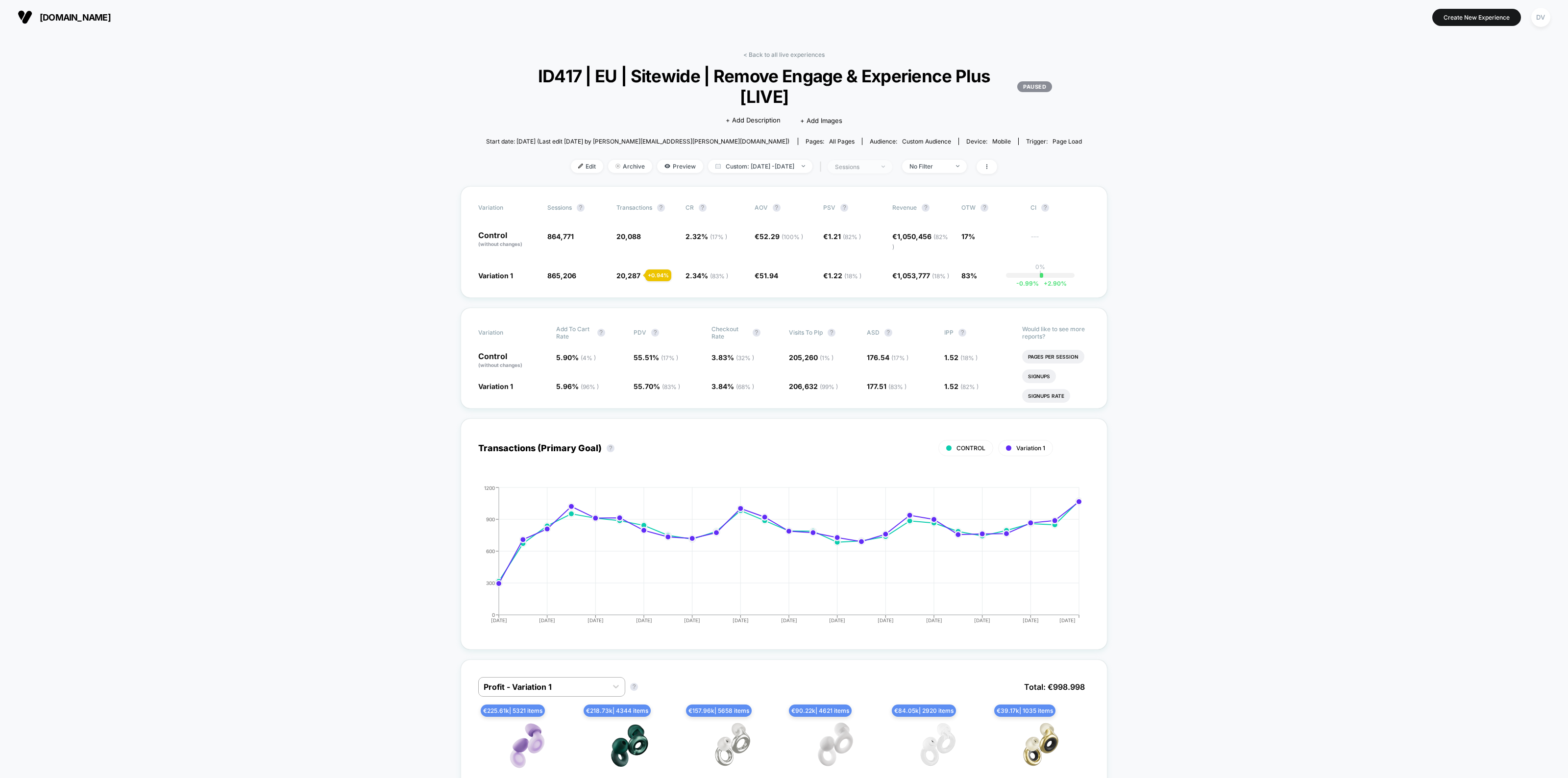
click at [874, 163] on div "sessions" at bounding box center [855, 167] width 39 height 7
click at [845, 244] on div "Users ?" at bounding box center [869, 242] width 116 height 10
click at [811, 237] on div "Users" at bounding box center [828, 242] width 34 height 10
click at [836, 261] on div "Sessions ? Sessions with impressions ? Users ? Save" at bounding box center [869, 242] width 147 height 120
click at [841, 279] on div "Sessions ? Sessions with impressions ? Users ? Save" at bounding box center [869, 242] width 147 height 120
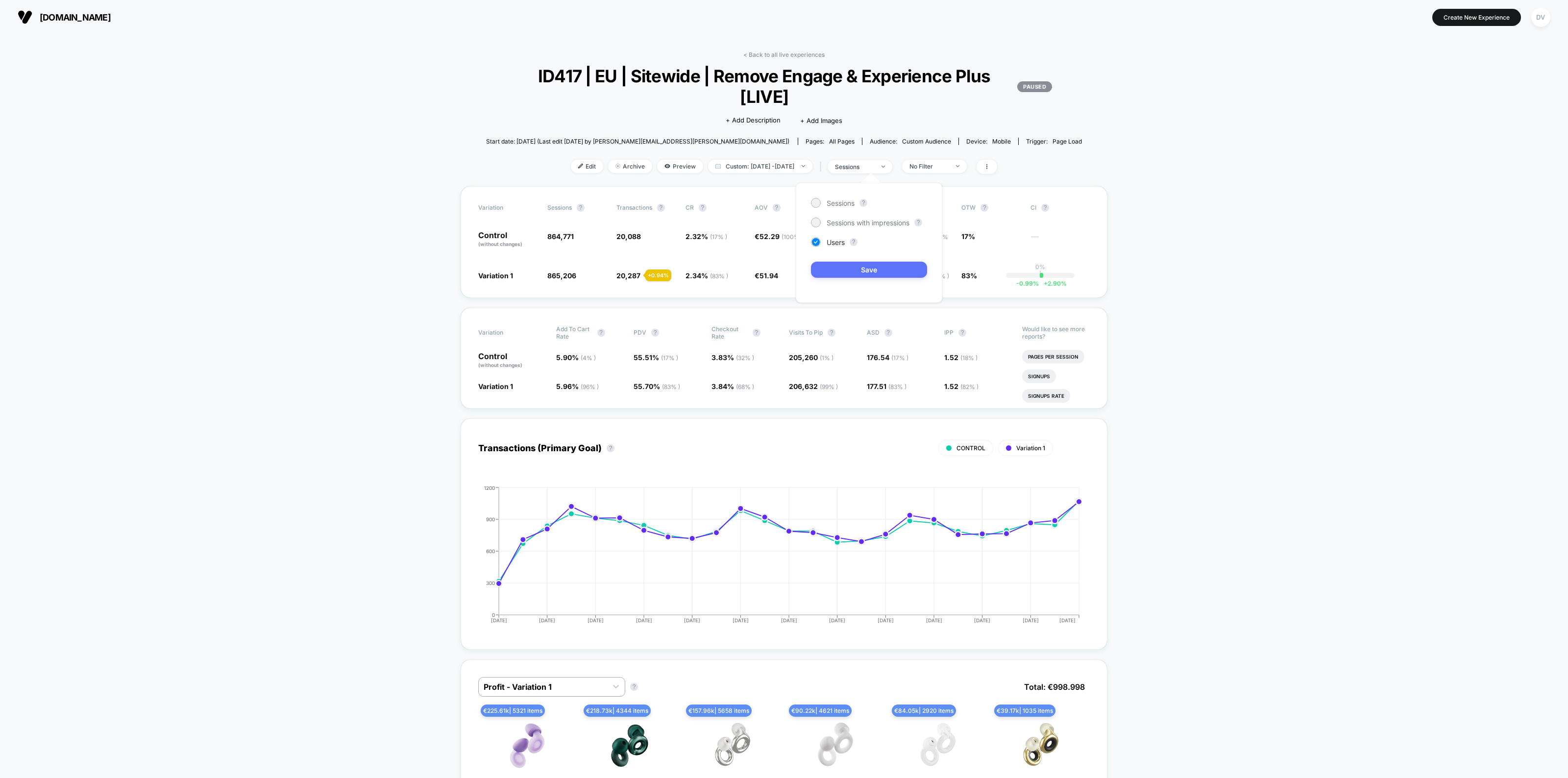
click at [853, 271] on button "Save" at bounding box center [869, 270] width 116 height 16
